Goal: Transaction & Acquisition: Subscribe to service/newsletter

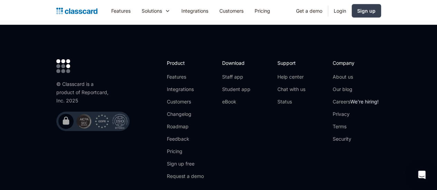
scroll to position [2290, 0]
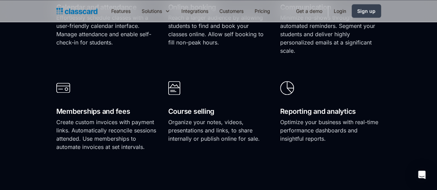
scroll to position [656, 0]
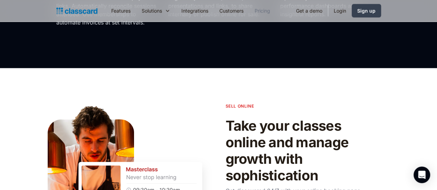
click at [249, 9] on link "Pricing" at bounding box center [262, 11] width 27 height 16
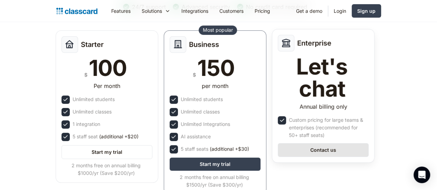
scroll to position [104, 0]
